Goal: Information Seeking & Learning: Learn about a topic

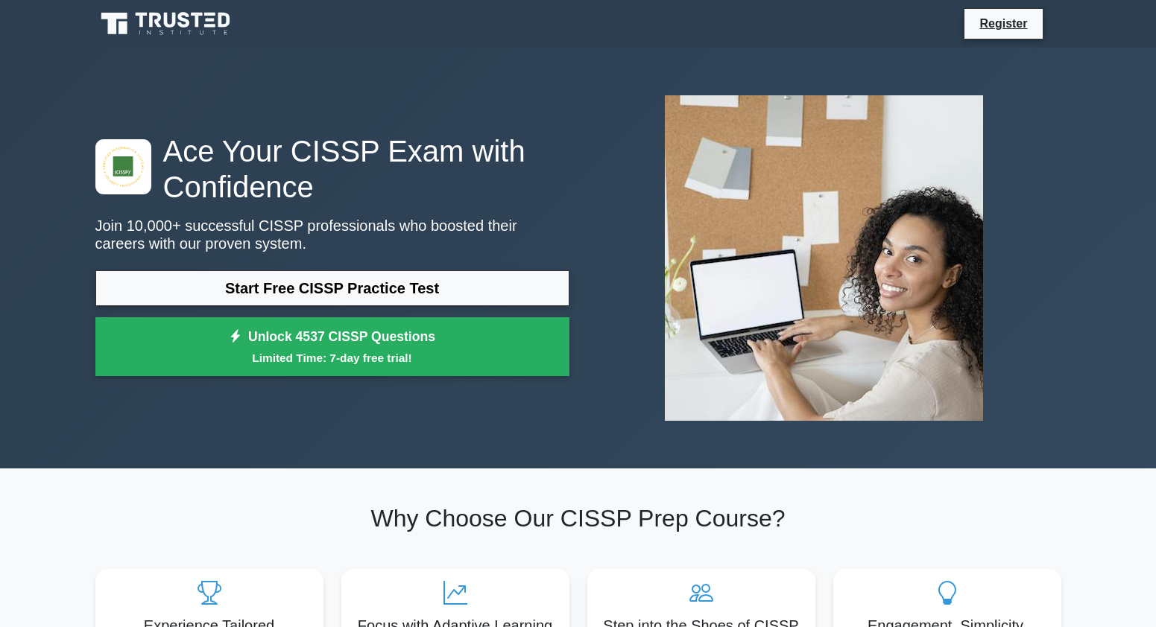
scroll to position [75, 0]
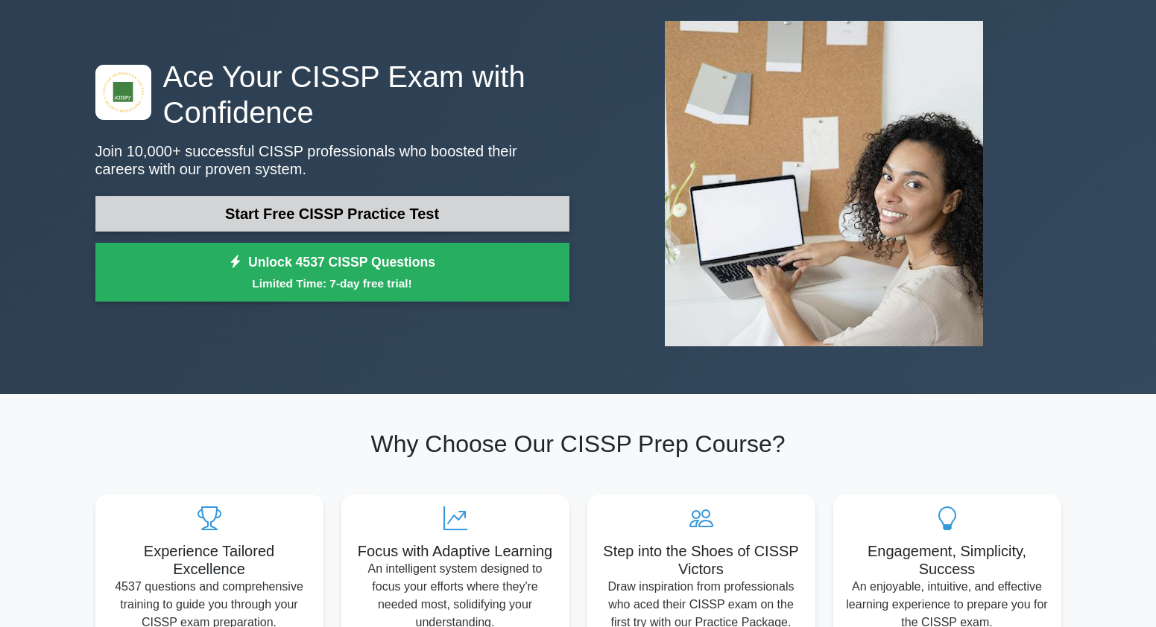
click at [314, 214] on link "Start Free CISSP Practice Test" at bounding box center [332, 214] width 474 height 36
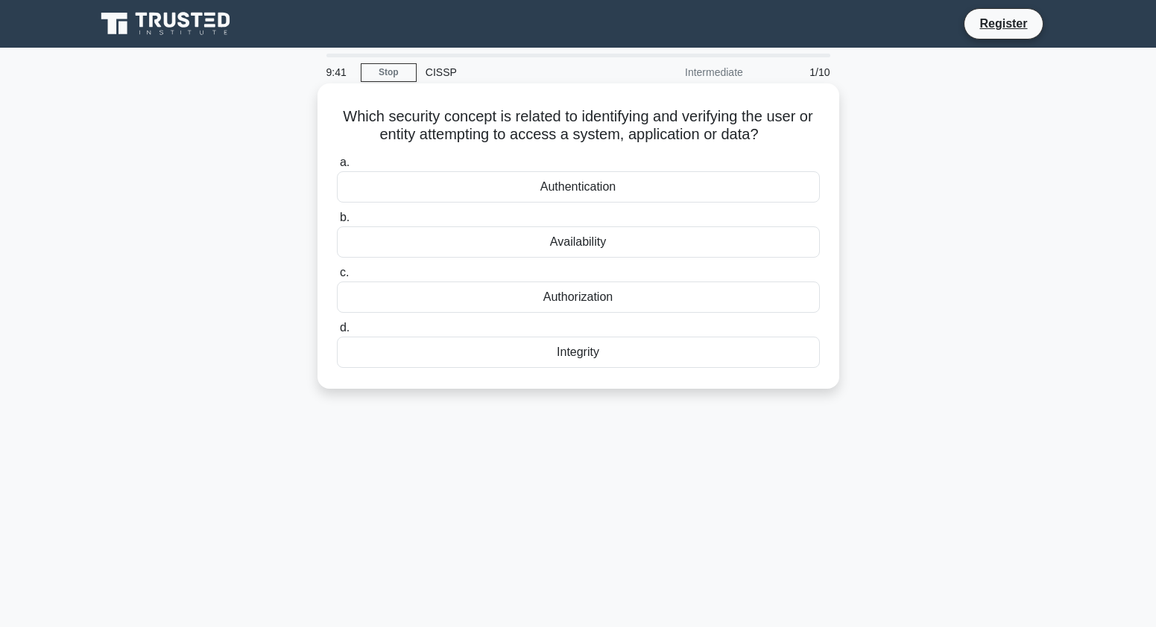
click at [598, 186] on div "Authentication" at bounding box center [578, 186] width 483 height 31
click at [337, 168] on input "a. Authentication" at bounding box center [337, 163] width 0 height 10
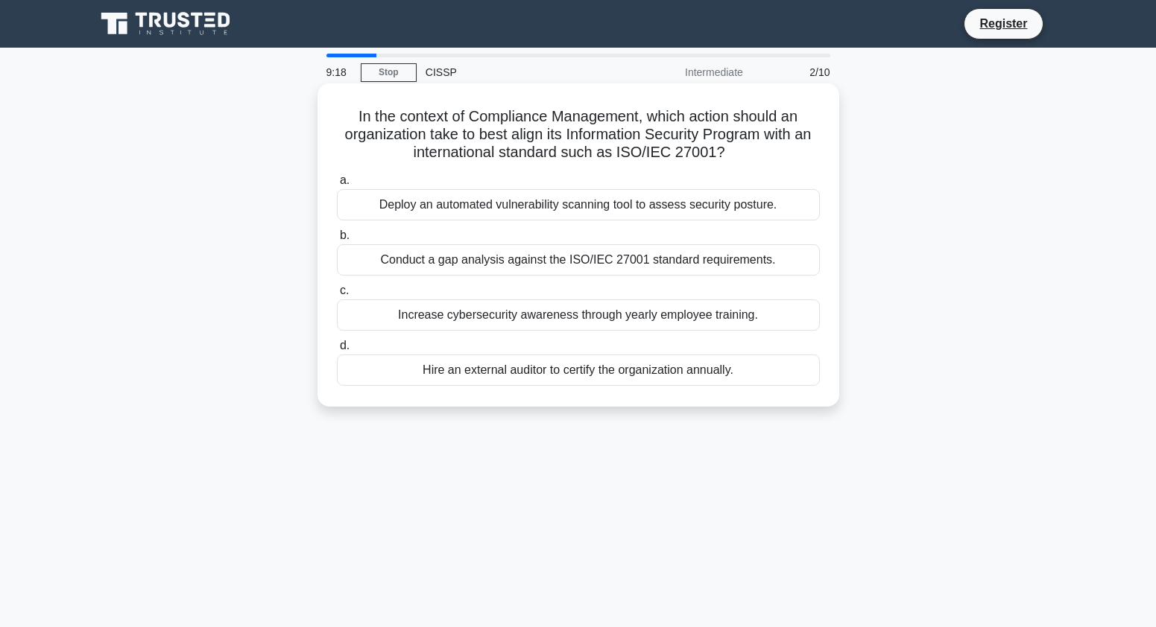
click at [644, 259] on div "Conduct a gap analysis against the ISO/IEC 27001 standard requirements." at bounding box center [578, 259] width 483 height 31
click at [337, 241] on input "b. Conduct a gap analysis against the ISO/IEC 27001 standard requirements." at bounding box center [337, 236] width 0 height 10
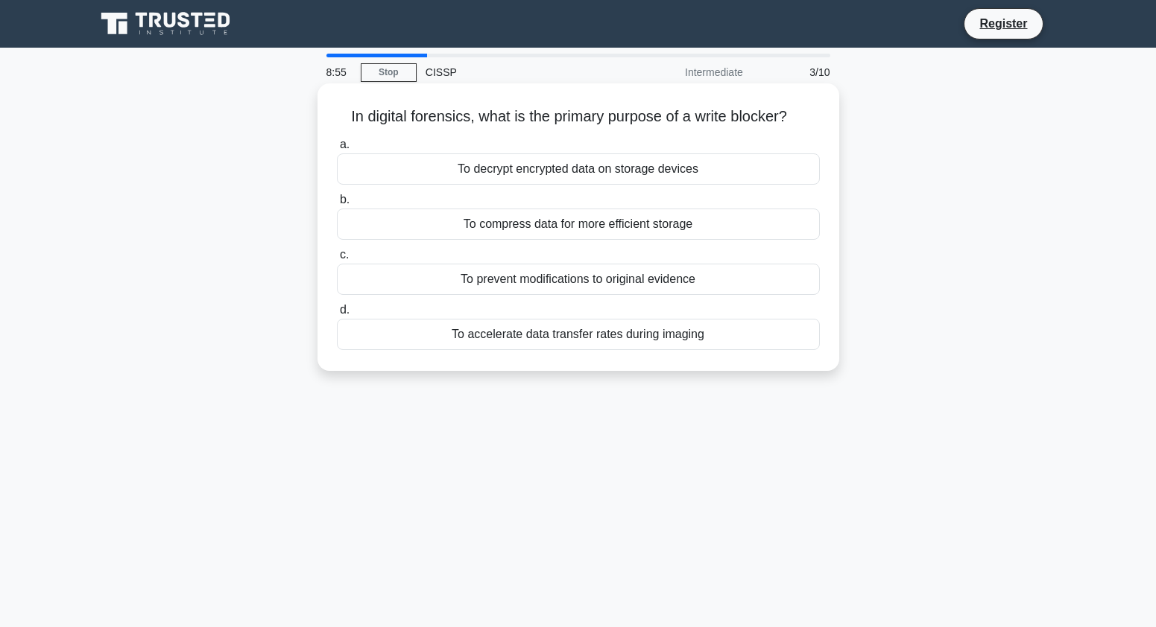
click at [650, 273] on div "To prevent modifications to original evidence" at bounding box center [578, 279] width 483 height 31
click at [337, 260] on input "c. To prevent modifications to original evidence" at bounding box center [337, 255] width 0 height 10
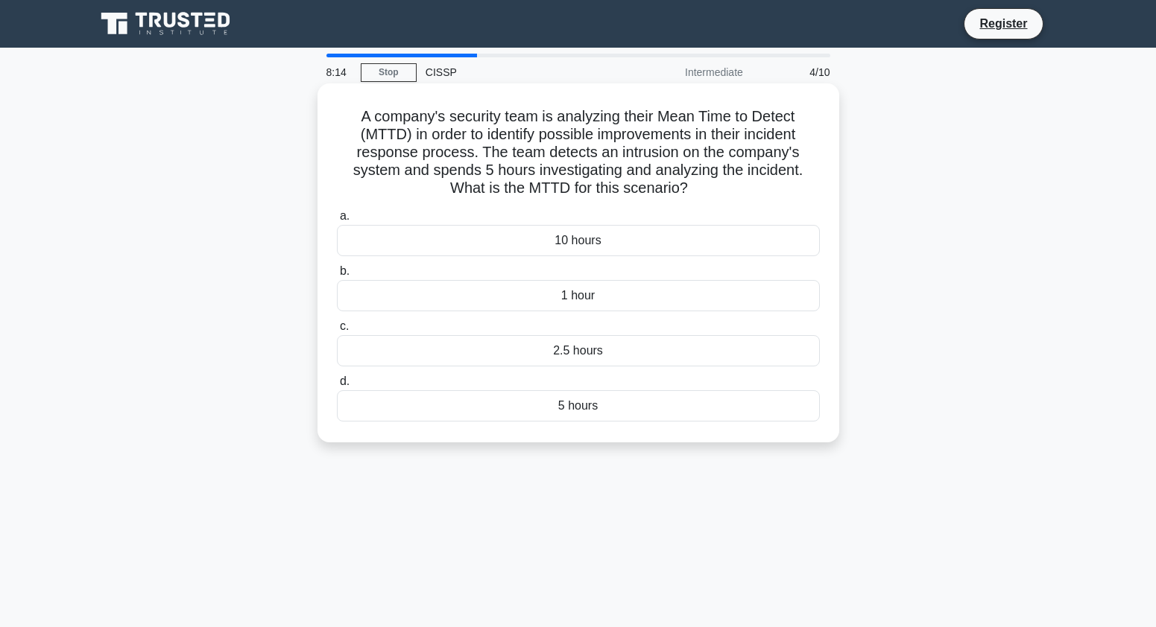
click at [630, 401] on div "5 hours" at bounding box center [578, 405] width 483 height 31
click at [337, 387] on input "d. 5 hours" at bounding box center [337, 382] width 0 height 10
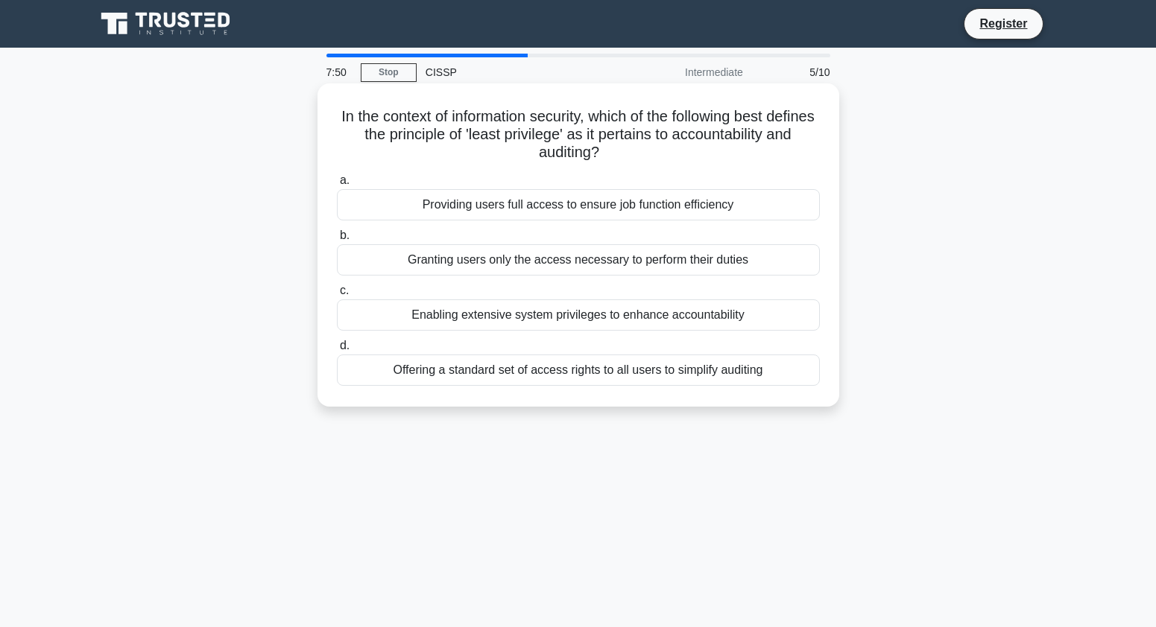
click at [668, 265] on div "Granting users only the access necessary to perform their duties" at bounding box center [578, 259] width 483 height 31
click at [337, 241] on input "b. Granting users only the access necessary to perform their duties" at bounding box center [337, 236] width 0 height 10
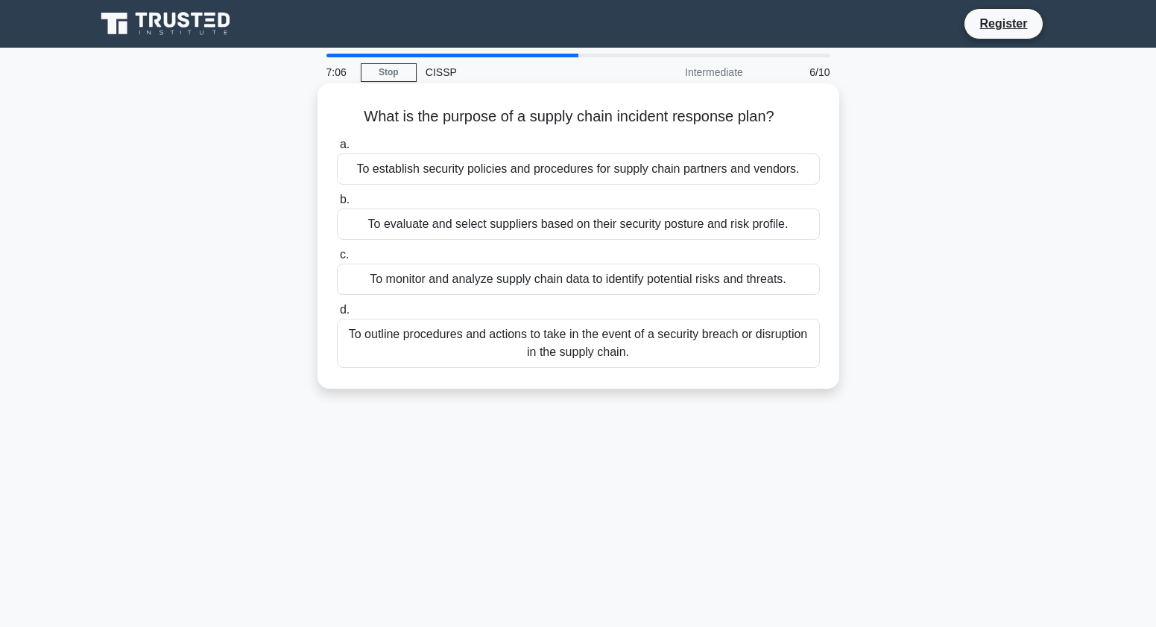
click at [492, 349] on div "To outline procedures and actions to take in the event of a security breach or …" at bounding box center [578, 343] width 483 height 49
click at [337, 315] on input "d. To outline procedures and actions to take in the event of a security breach …" at bounding box center [337, 310] width 0 height 10
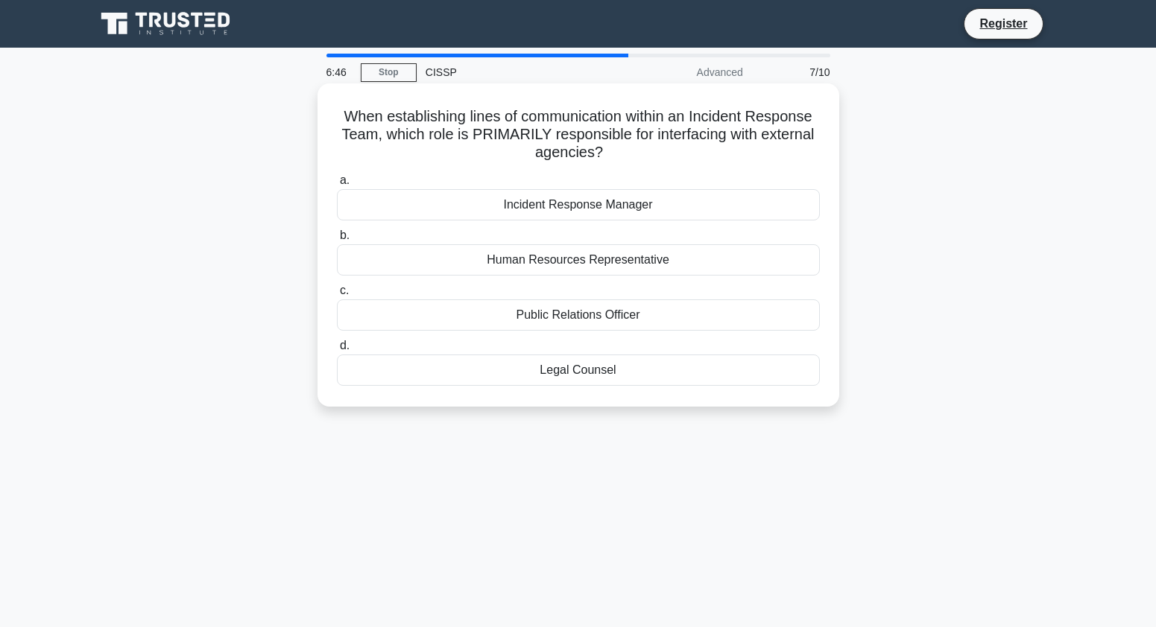
click at [586, 205] on div "Incident Response Manager" at bounding box center [578, 204] width 483 height 31
click at [337, 186] on input "a. Incident Response Manager" at bounding box center [337, 181] width 0 height 10
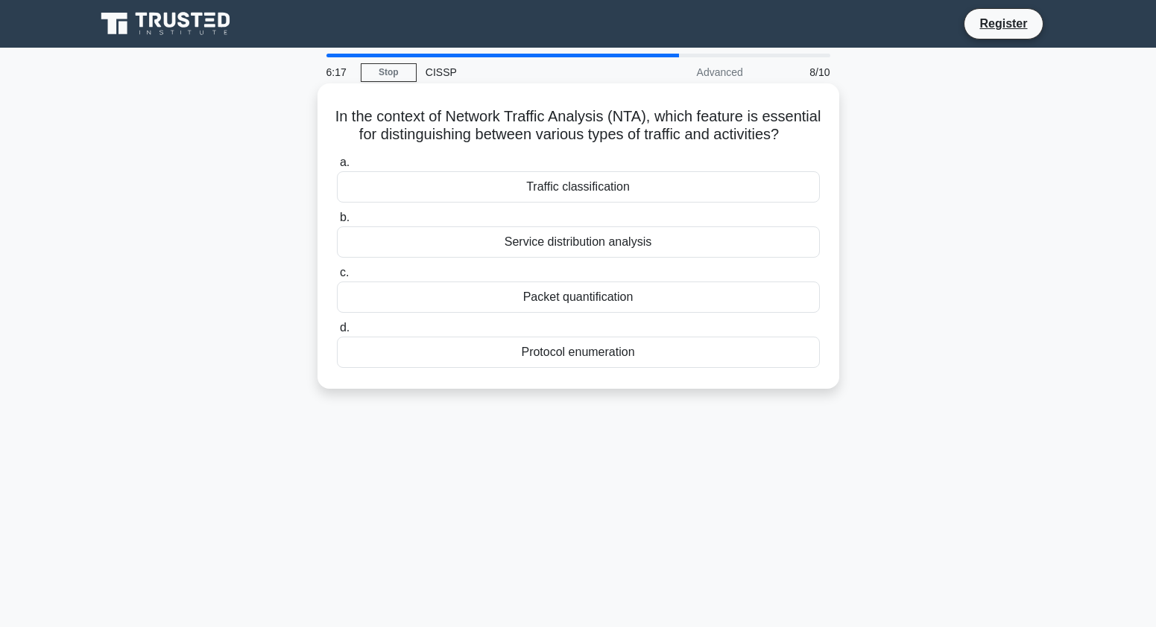
click at [581, 203] on div "Traffic classification" at bounding box center [578, 186] width 483 height 31
click at [337, 168] on input "a. Traffic classification" at bounding box center [337, 163] width 0 height 10
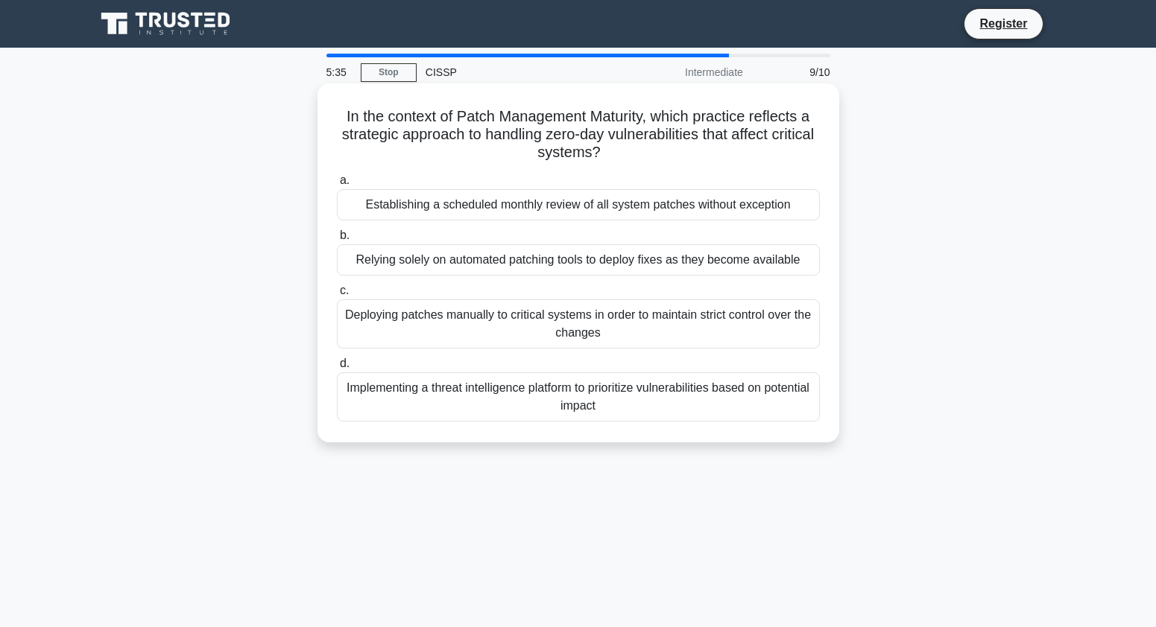
click at [609, 396] on div "Implementing a threat intelligence platform to prioritize vulnerabilities based…" at bounding box center [578, 397] width 483 height 49
click at [337, 369] on input "d. Implementing a threat intelligence platform to prioritize vulnerabilities ba…" at bounding box center [337, 364] width 0 height 10
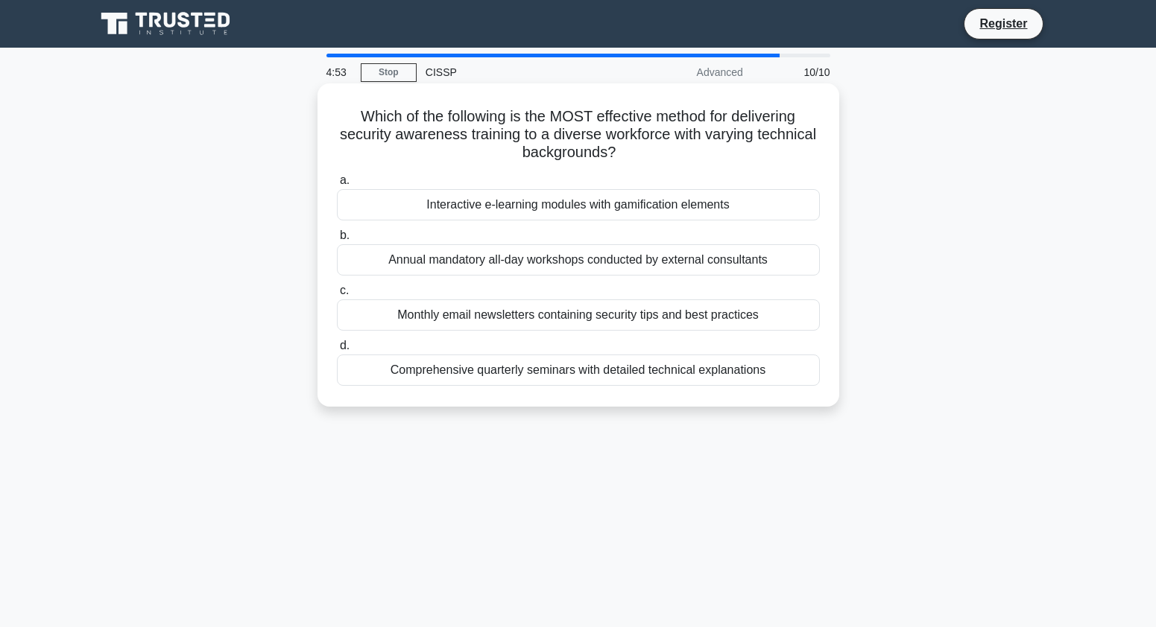
click at [627, 206] on div "Interactive e-learning modules with gamification elements" at bounding box center [578, 204] width 483 height 31
click at [337, 186] on input "a. Interactive e-learning modules with gamification elements" at bounding box center [337, 181] width 0 height 10
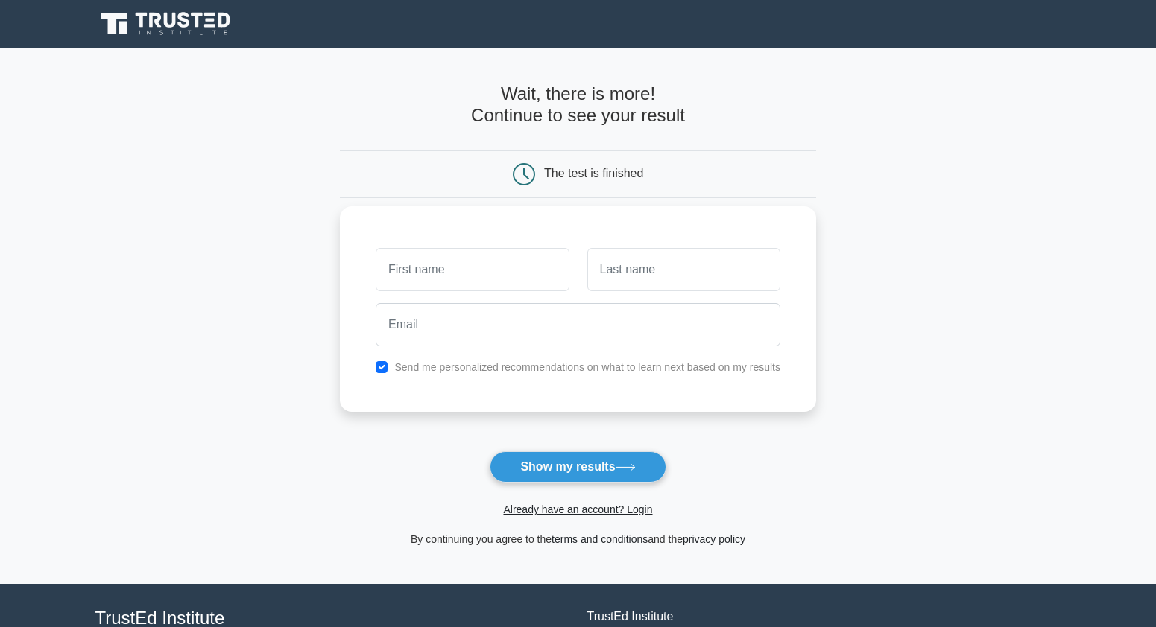
click at [511, 274] on input "text" at bounding box center [471, 269] width 193 height 43
type input "SALVADOR"
click at [653, 286] on input "text" at bounding box center [683, 269] width 193 height 43
type input "MENDEZ"
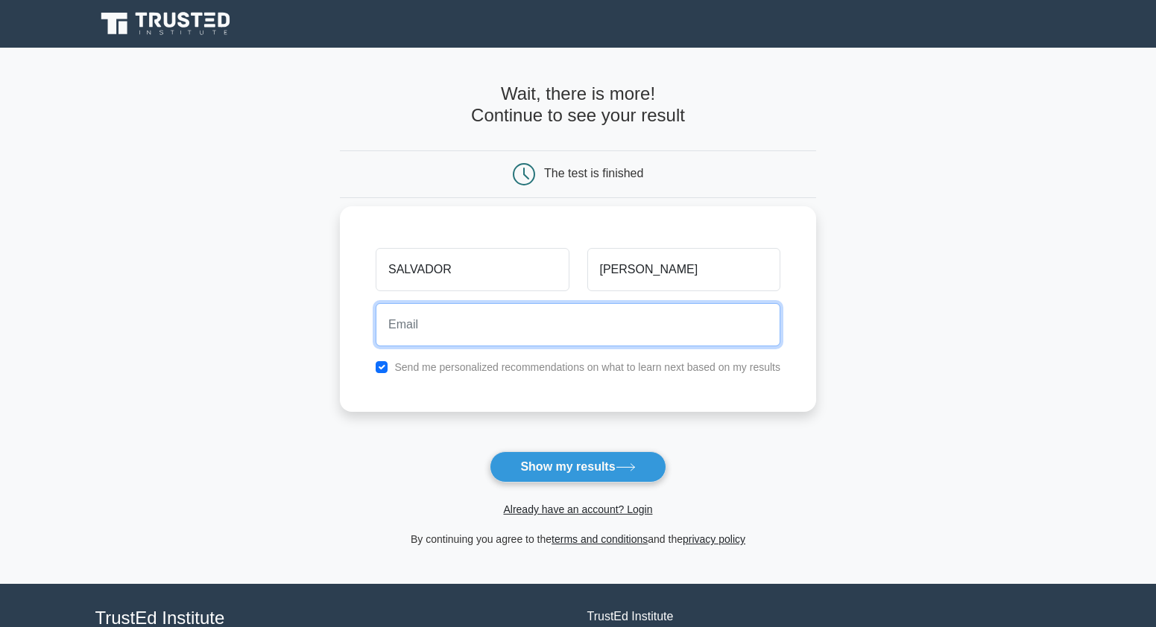
click at [650, 315] on input "email" at bounding box center [577, 324] width 405 height 43
type input "S"
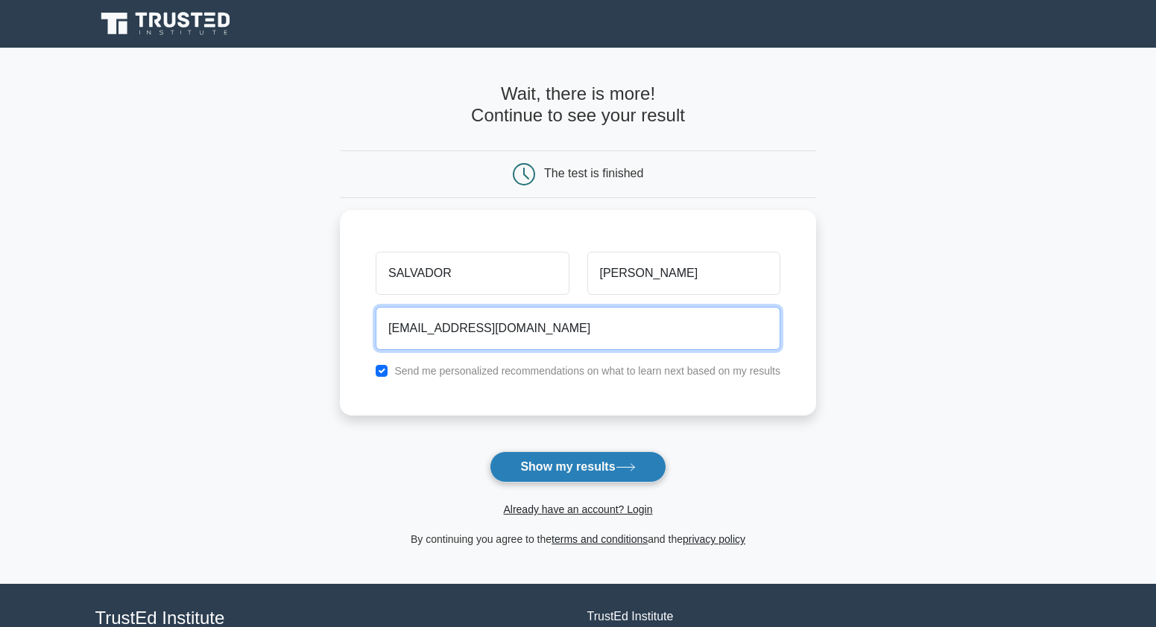
type input "salvadorelo@gmail.com"
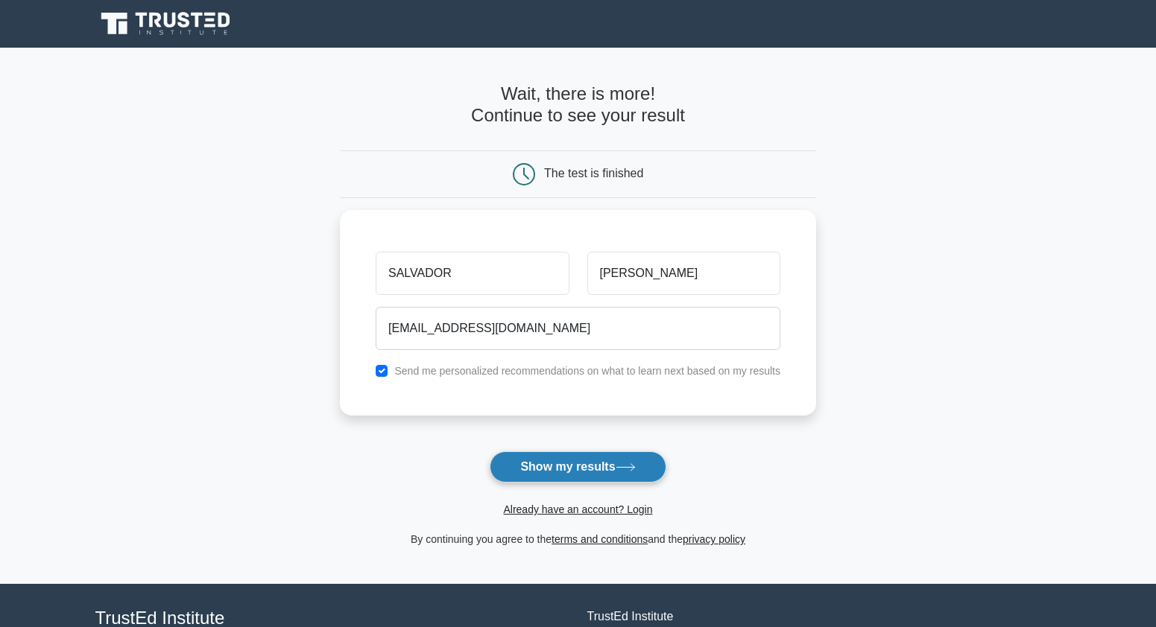
click at [573, 475] on button "Show my results" at bounding box center [577, 466] width 176 height 31
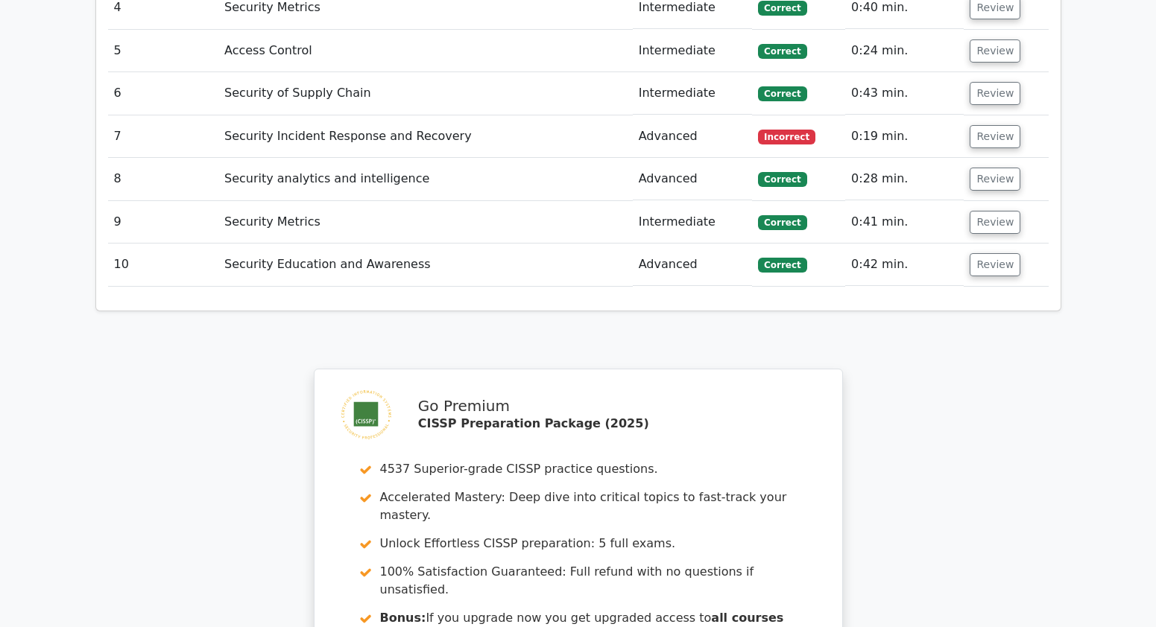
scroll to position [1787, 0]
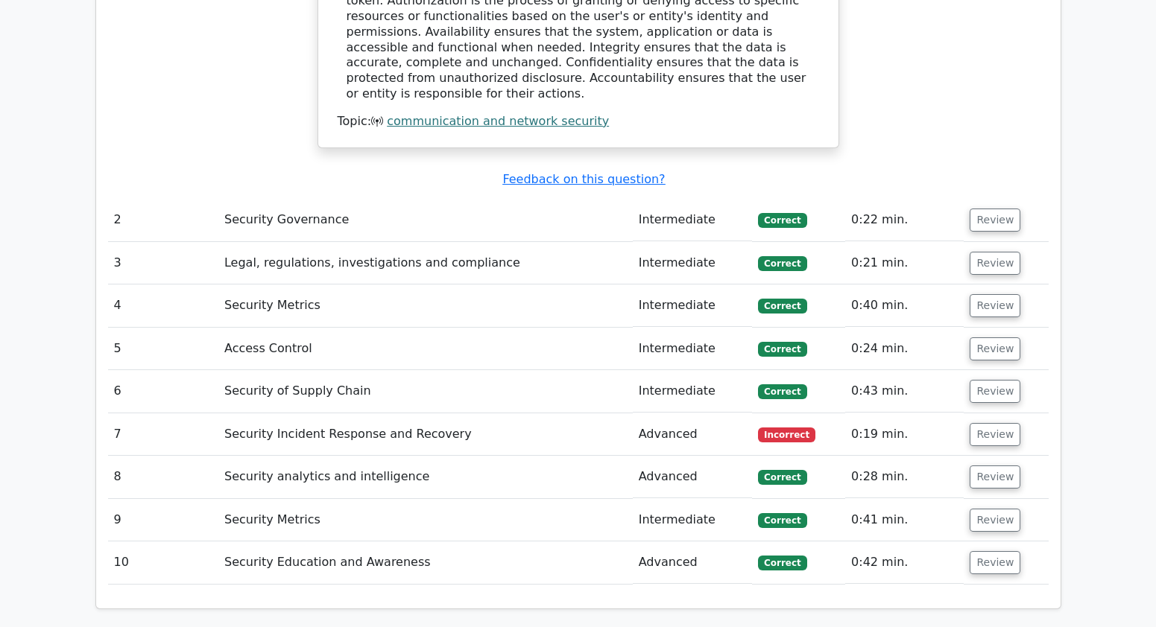
click at [772, 428] on span "Incorrect" at bounding box center [786, 435] width 57 height 15
click at [986, 423] on button "Review" at bounding box center [994, 434] width 51 height 23
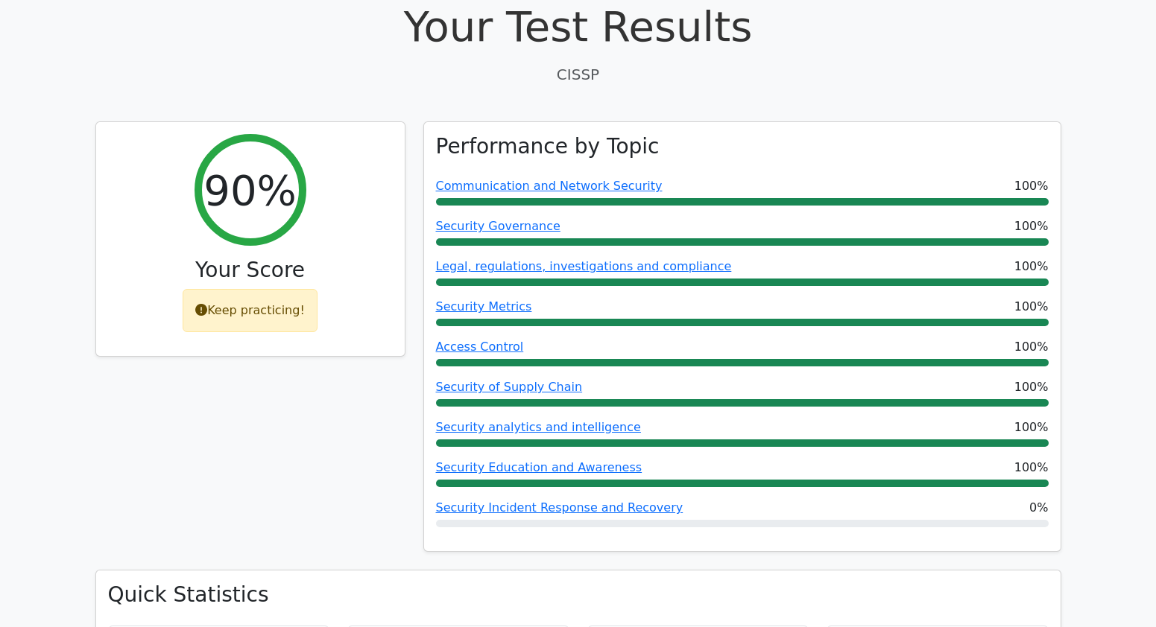
scroll to position [522, 0]
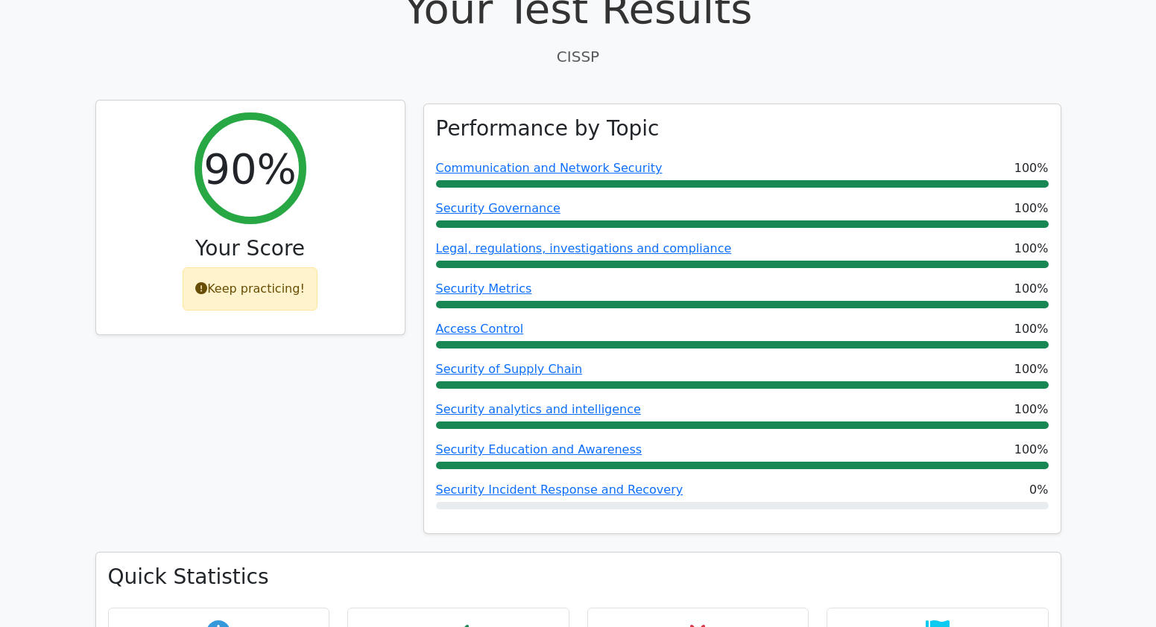
click at [263, 267] on div "Keep practicing!" at bounding box center [250, 288] width 135 height 43
click at [206, 282] on icon at bounding box center [201, 288] width 12 height 12
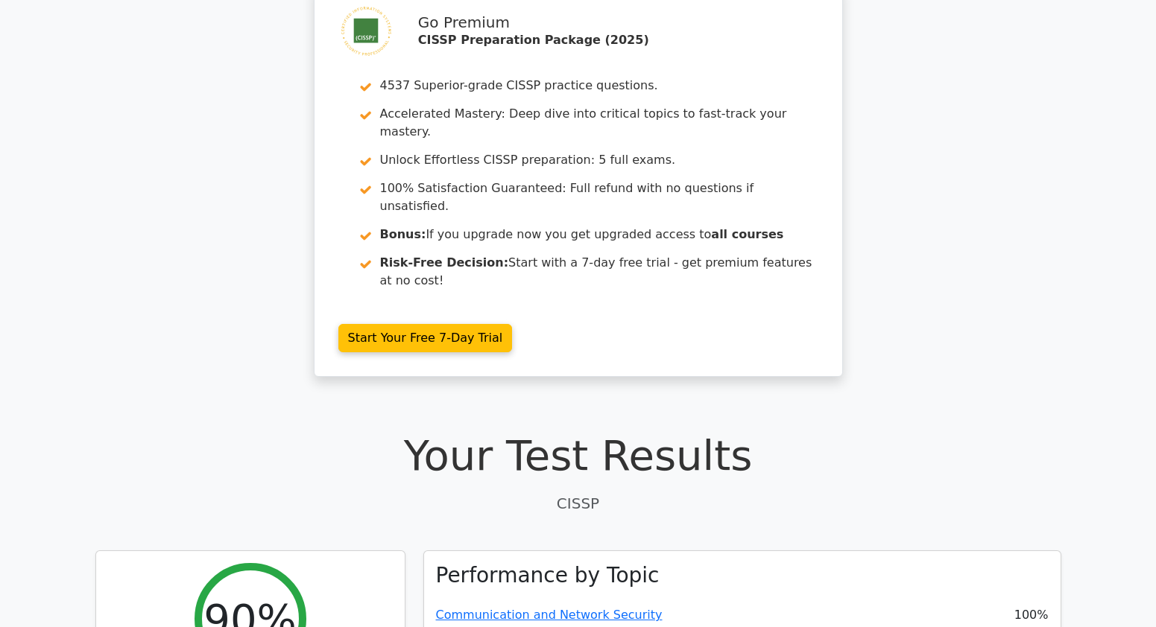
scroll to position [0, 0]
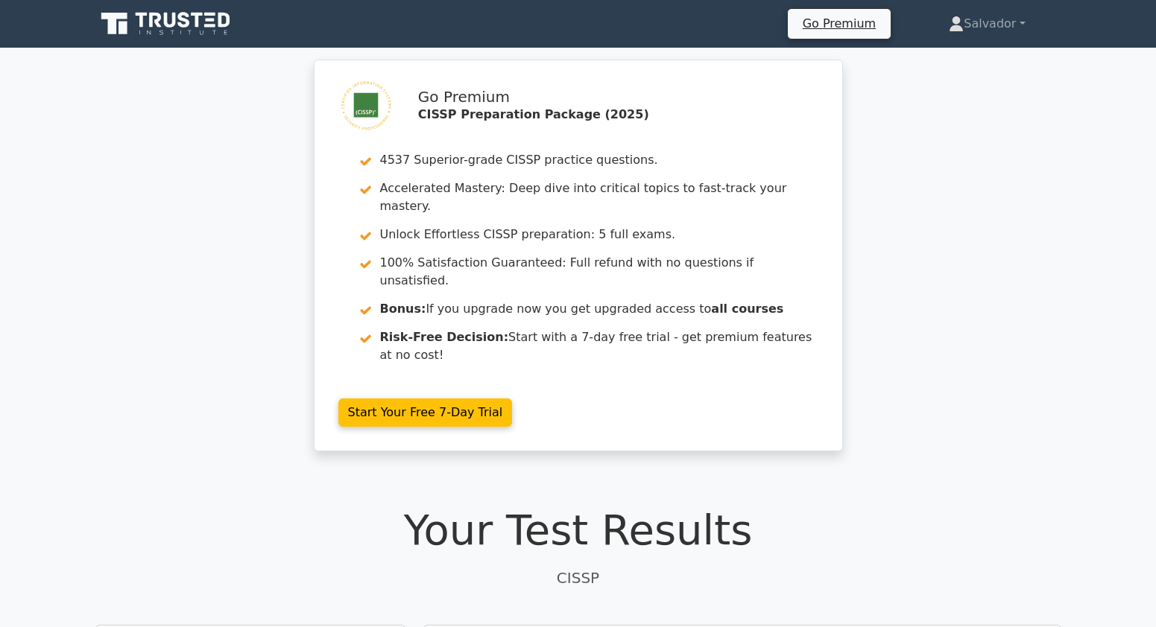
click at [1011, 174] on div "Go Premium CISSP Preparation Package (2025) 4537 Superior-grade CISSP practice …" at bounding box center [578, 265] width 1156 height 410
click at [213, 21] on icon at bounding box center [210, 20] width 9 height 3
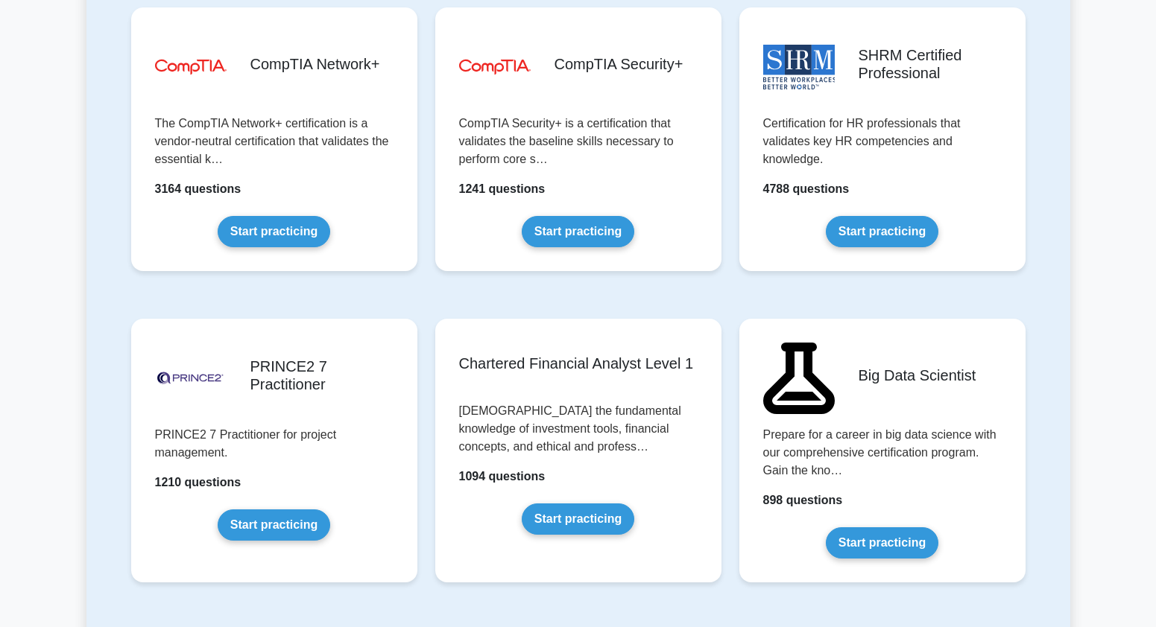
scroll to position [2459, 0]
